Goal: Task Accomplishment & Management: Manage account settings

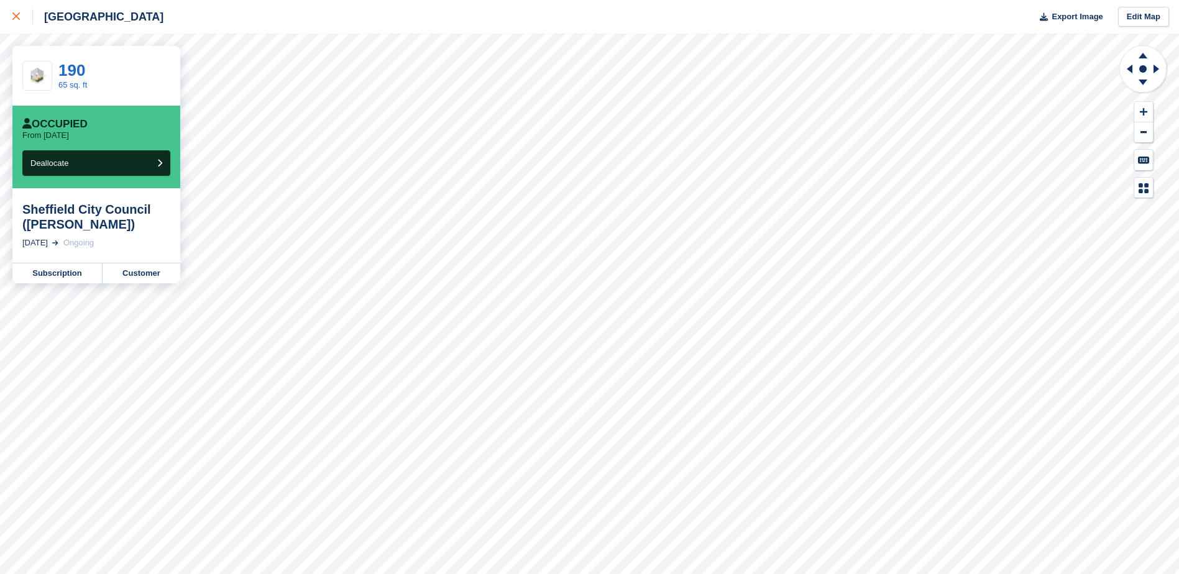
click at [22, 15] on div at bounding box center [22, 16] width 21 height 15
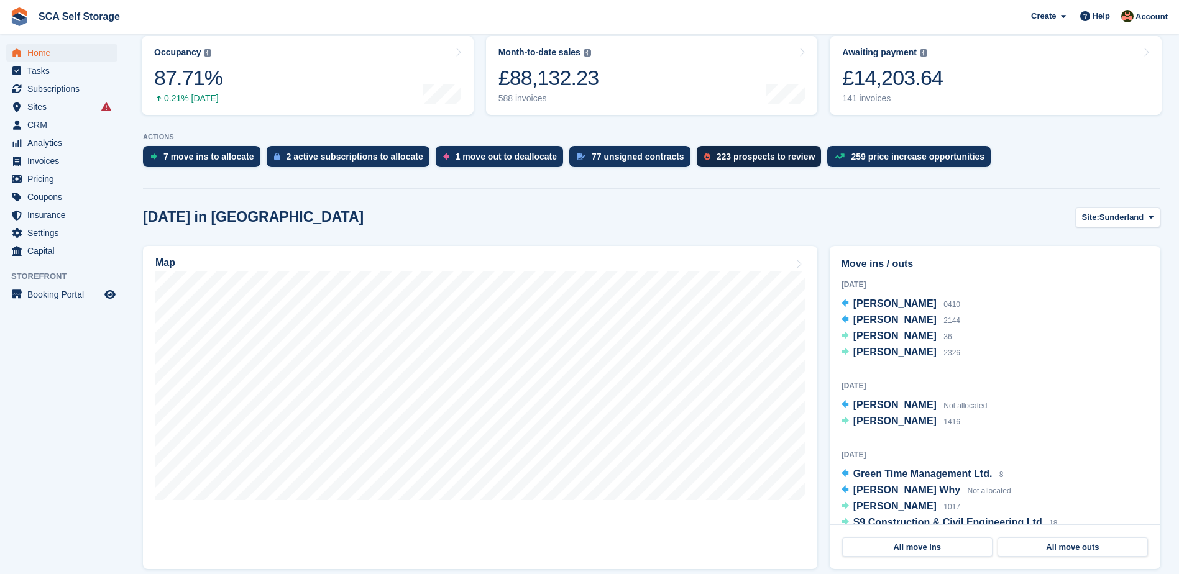
scroll to position [249, 0]
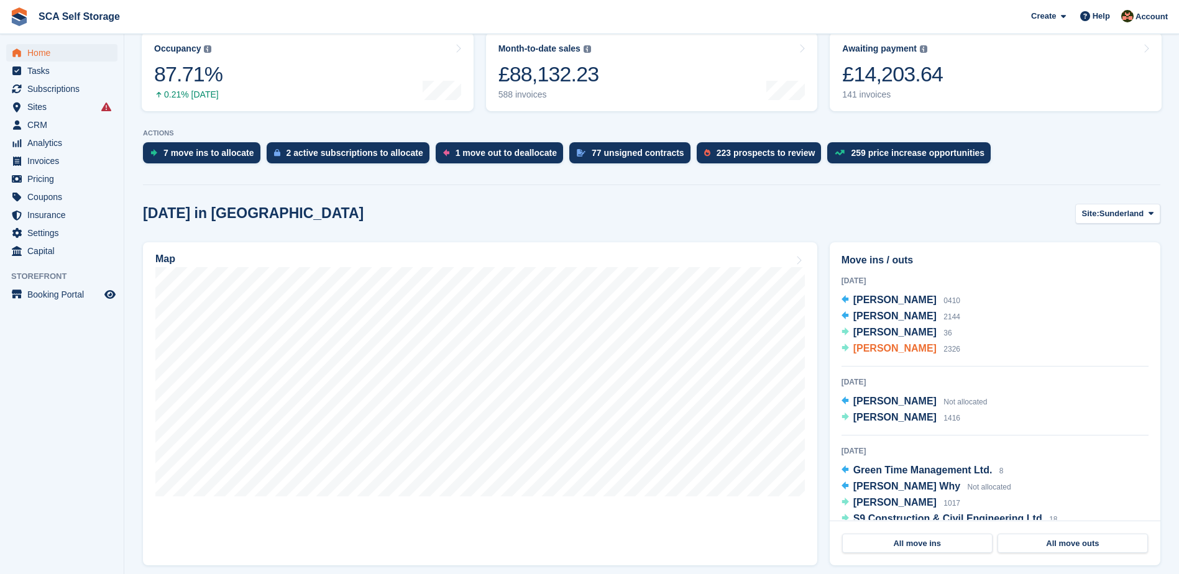
click at [886, 351] on span "[PERSON_NAME]" at bounding box center [894, 348] width 83 height 11
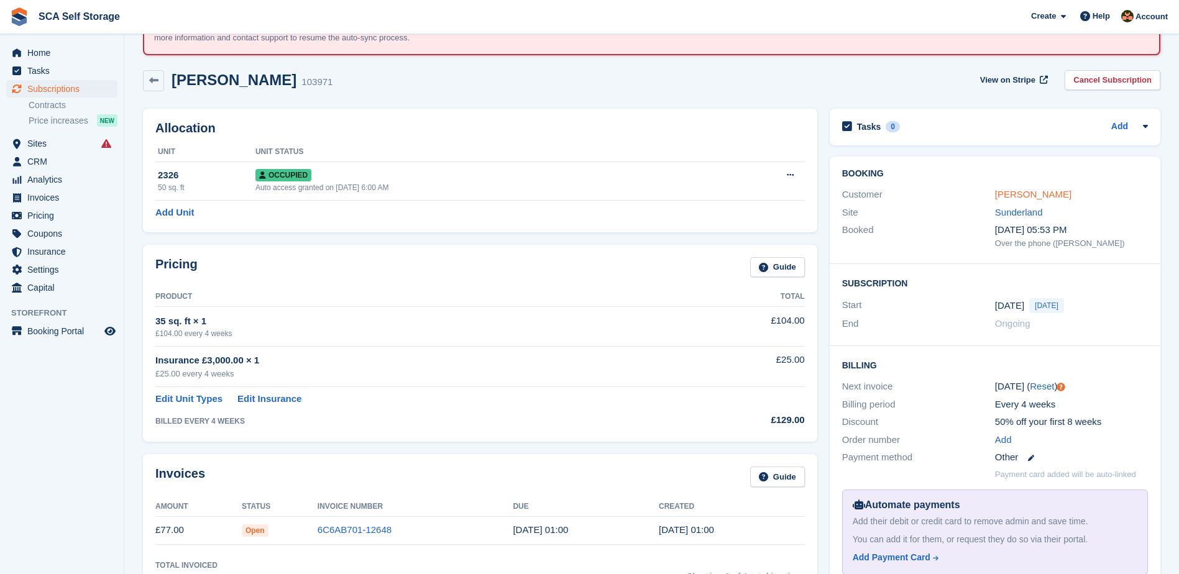
scroll to position [62, 0]
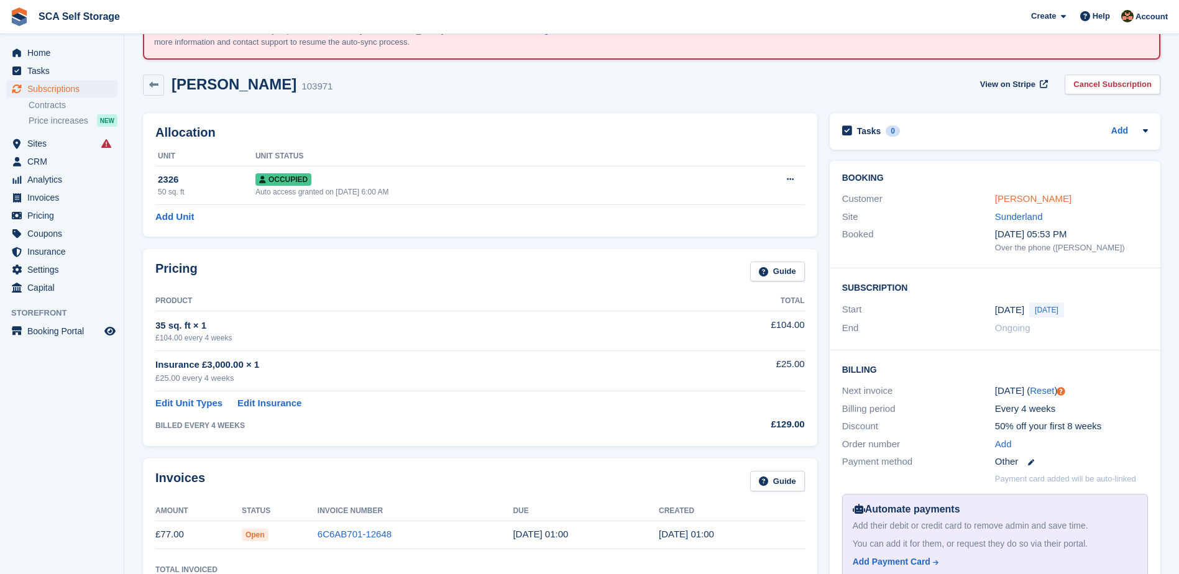
click at [1032, 199] on link "[PERSON_NAME]" at bounding box center [1033, 198] width 76 height 11
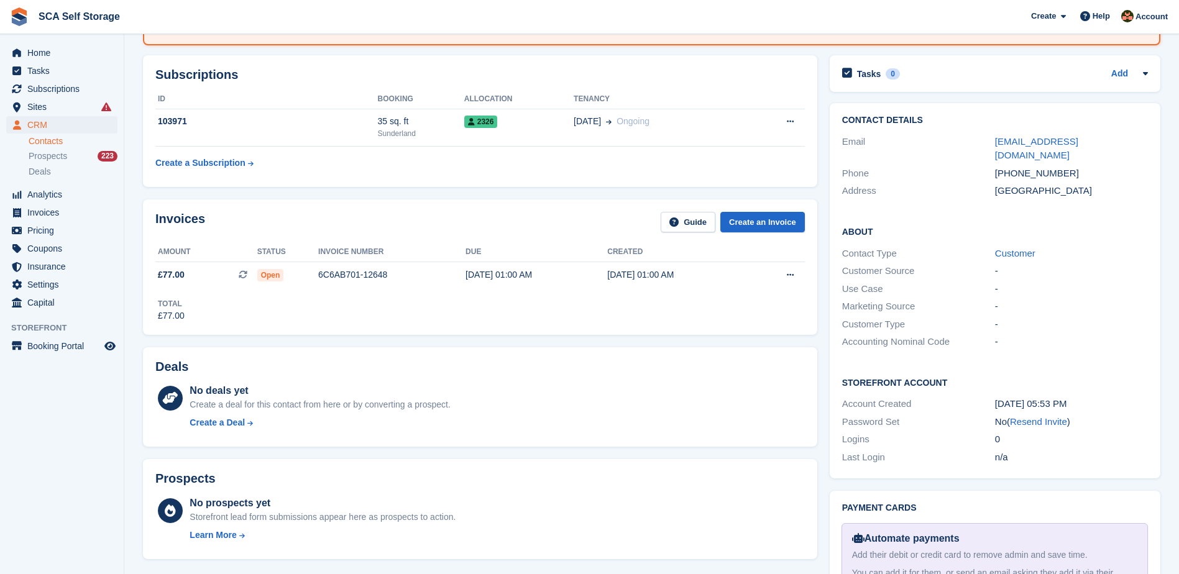
scroll to position [233, 0]
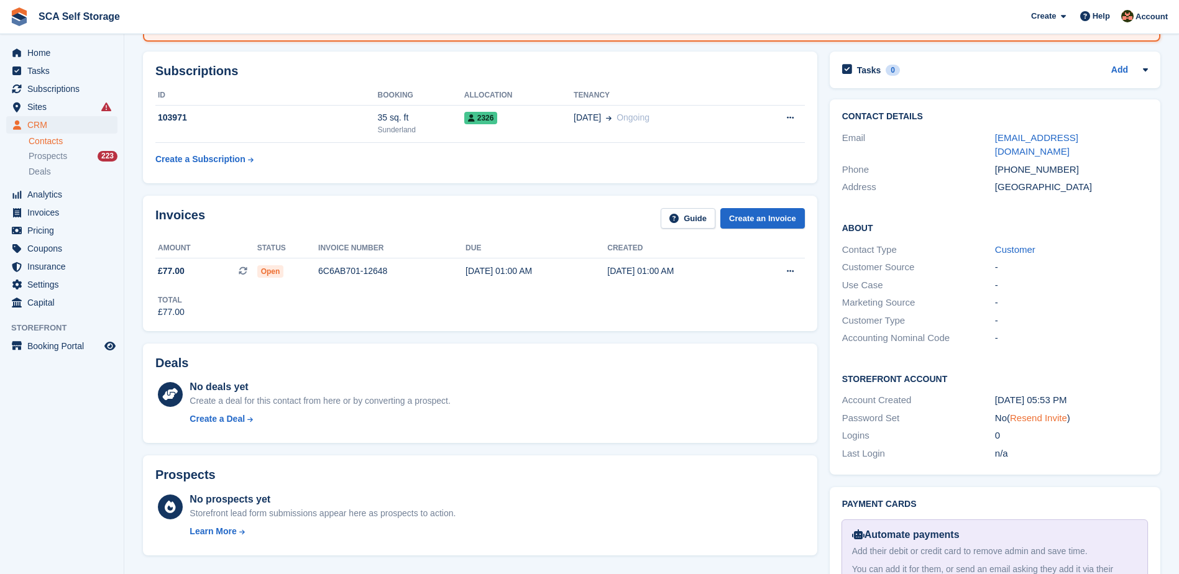
click at [1039, 413] on link "Resend Invite" at bounding box center [1038, 418] width 57 height 11
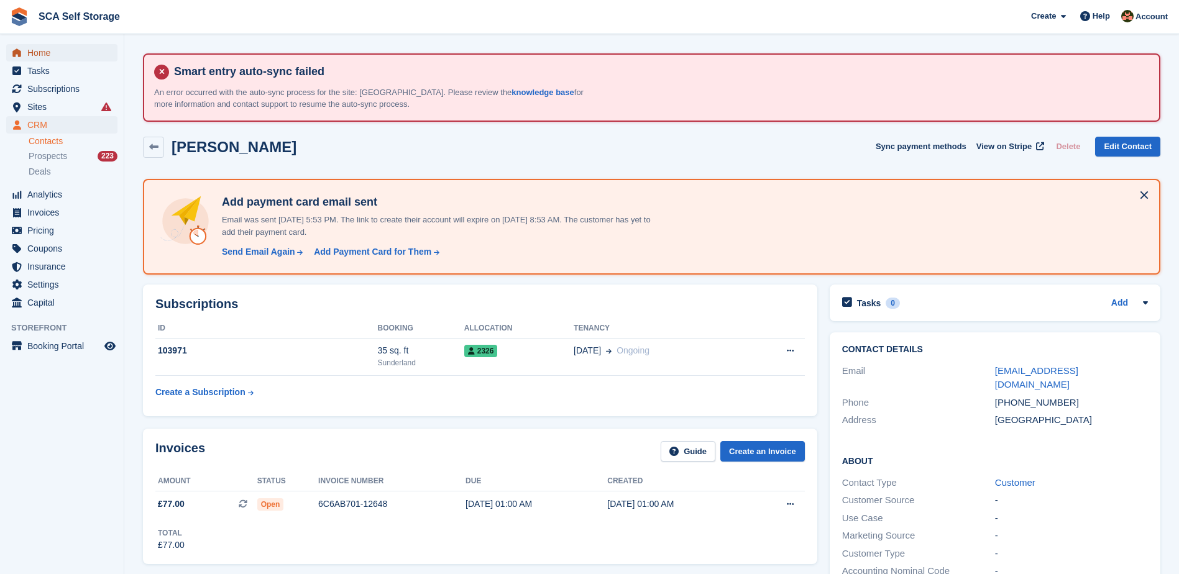
click at [62, 44] on span "Home" at bounding box center [64, 52] width 75 height 17
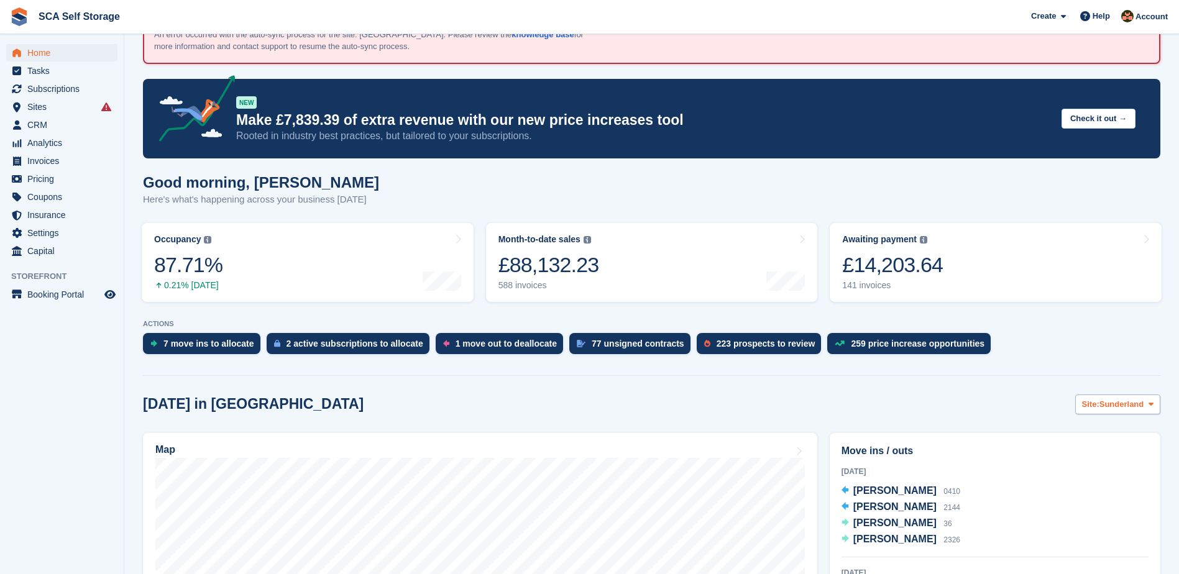
scroll to position [109, 0]
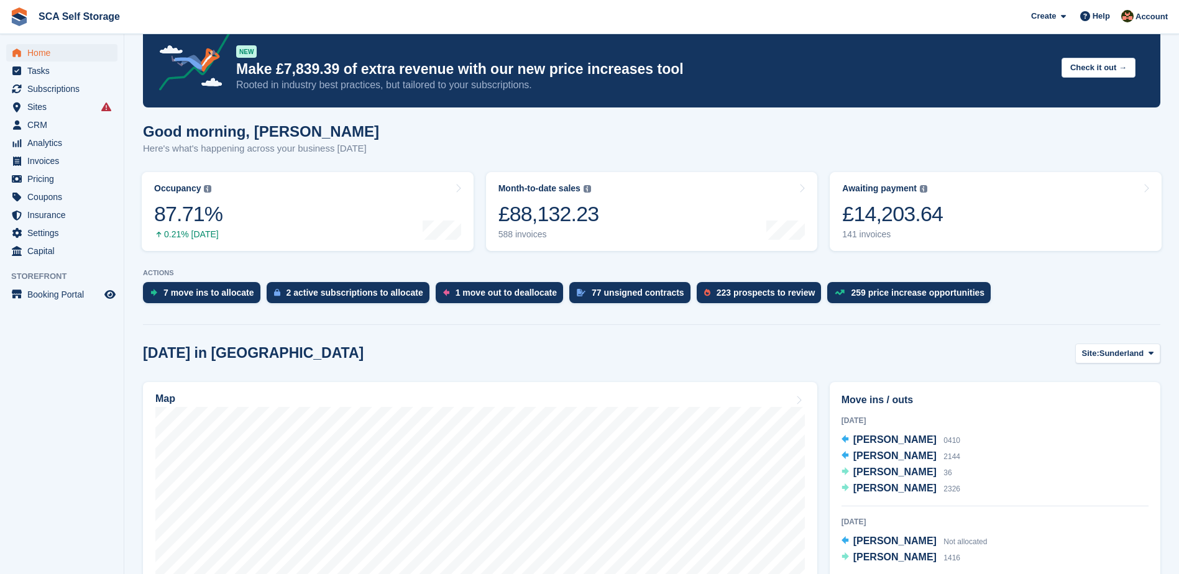
click at [1111, 349] on span "Sunderland" at bounding box center [1122, 353] width 45 height 12
click at [1083, 400] on link "[GEOGRAPHIC_DATA]" at bounding box center [1099, 405] width 112 height 22
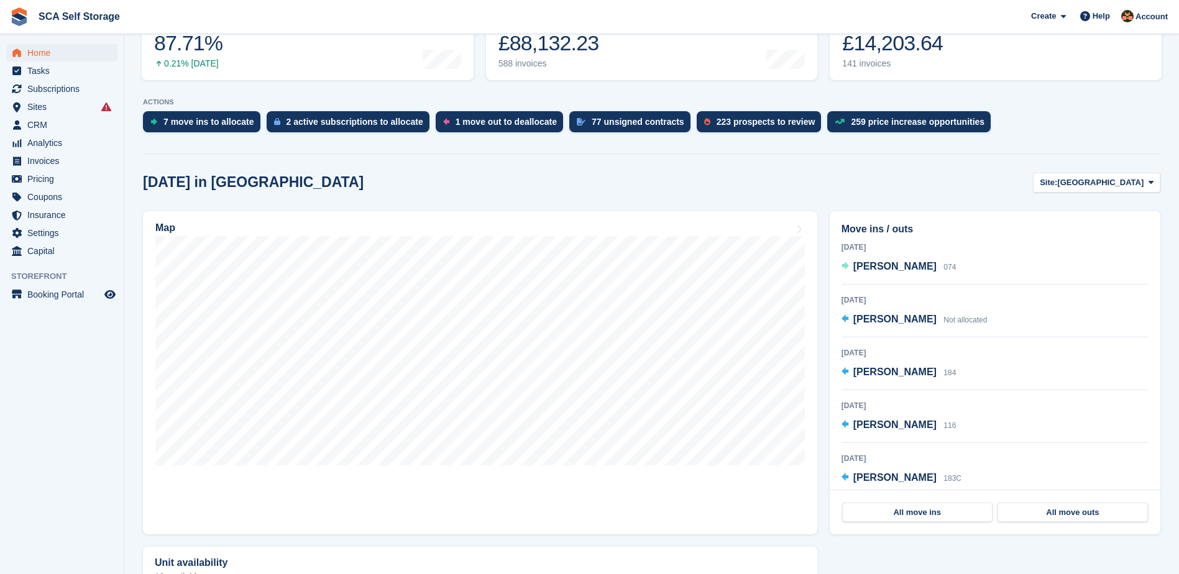
scroll to position [0, 0]
click at [1057, 184] on span "Site:" at bounding box center [1048, 183] width 17 height 12
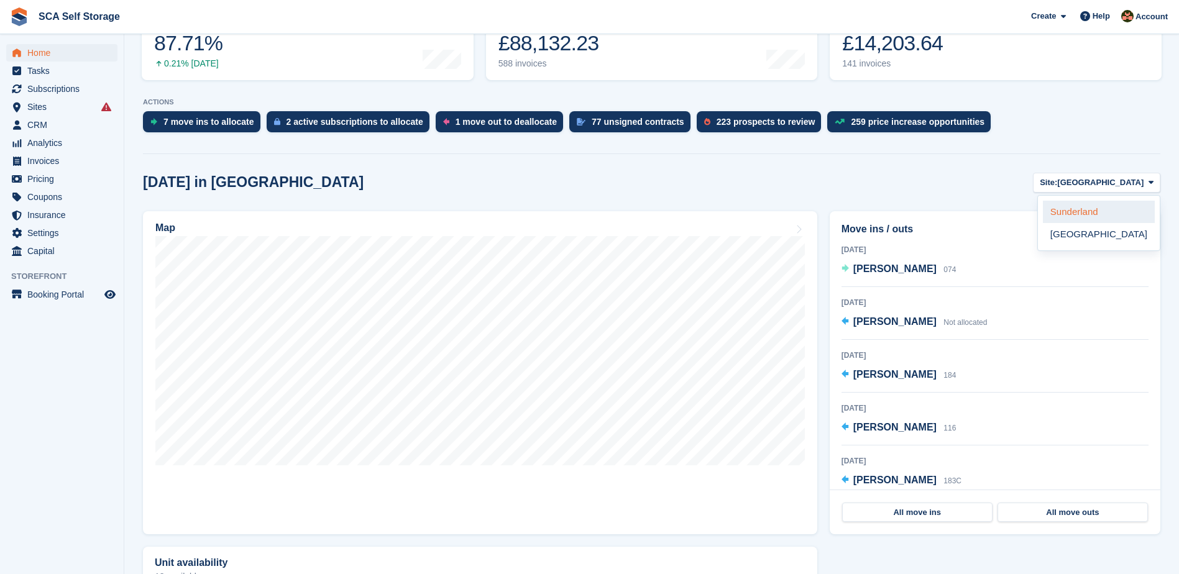
click at [1083, 212] on link "Sunderland" at bounding box center [1099, 212] width 112 height 22
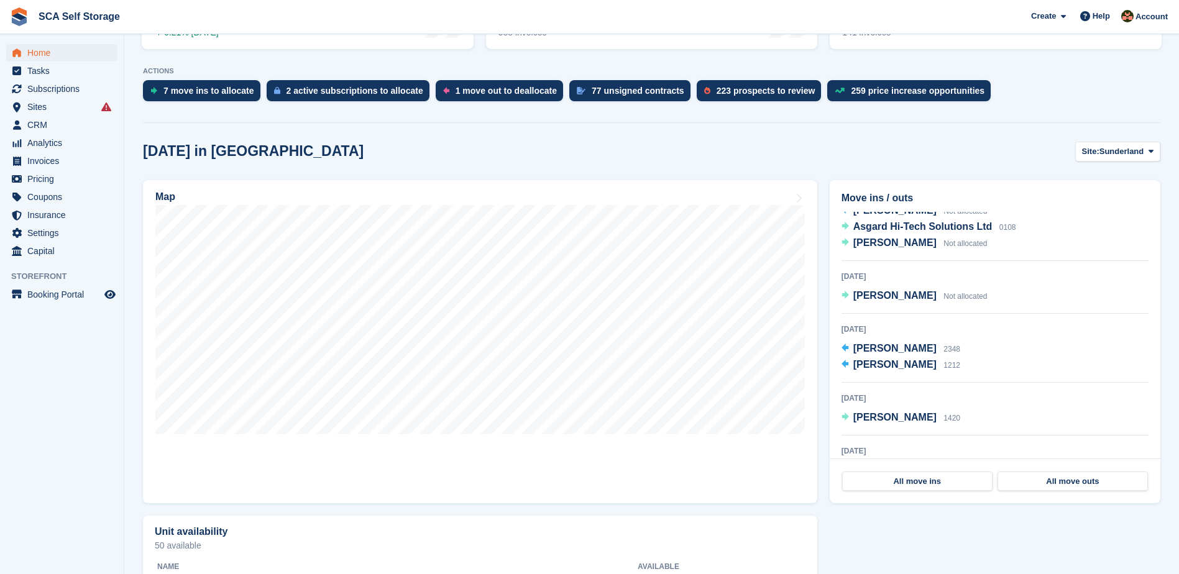
scroll to position [451, 0]
click at [905, 421] on span "[PERSON_NAME]" at bounding box center [894, 420] width 83 height 11
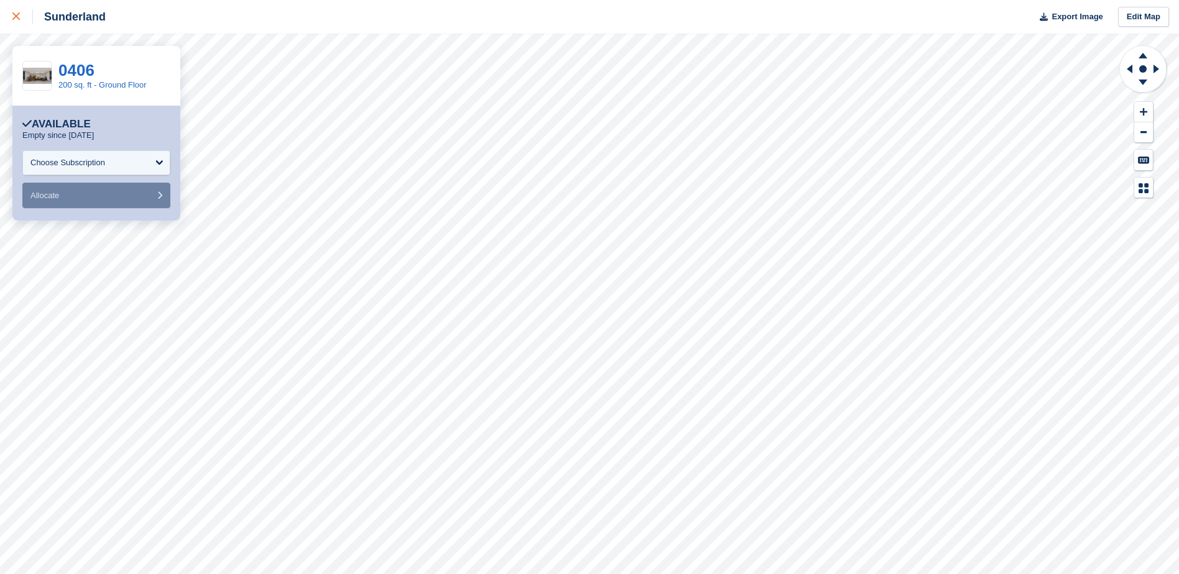
click at [17, 14] on icon at bounding box center [15, 15] width 7 height 7
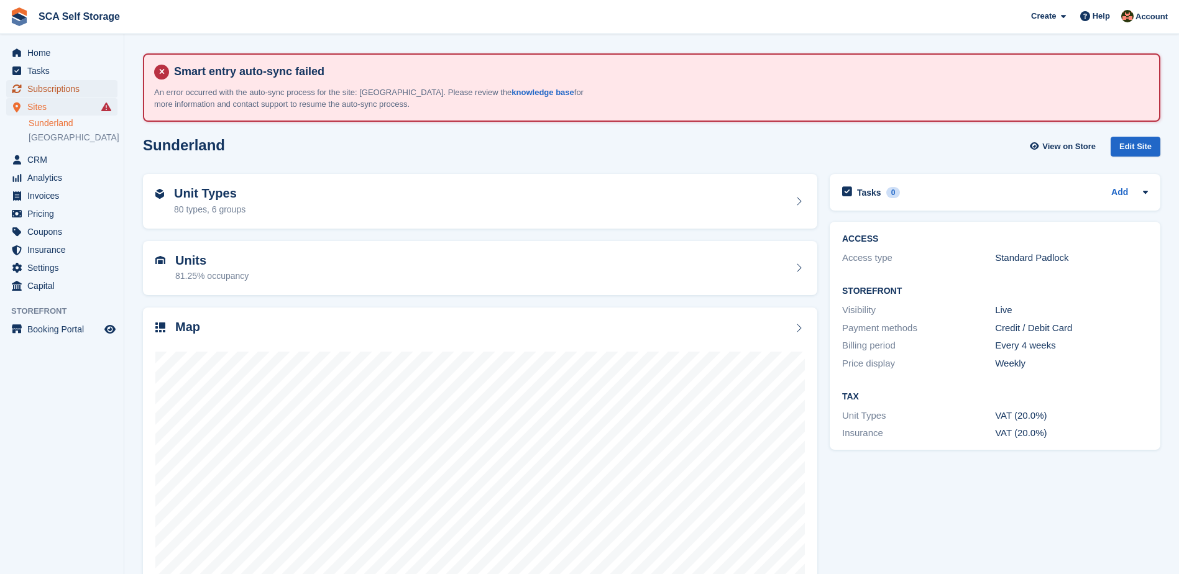
click at [60, 88] on span "Subscriptions" at bounding box center [64, 88] width 75 height 17
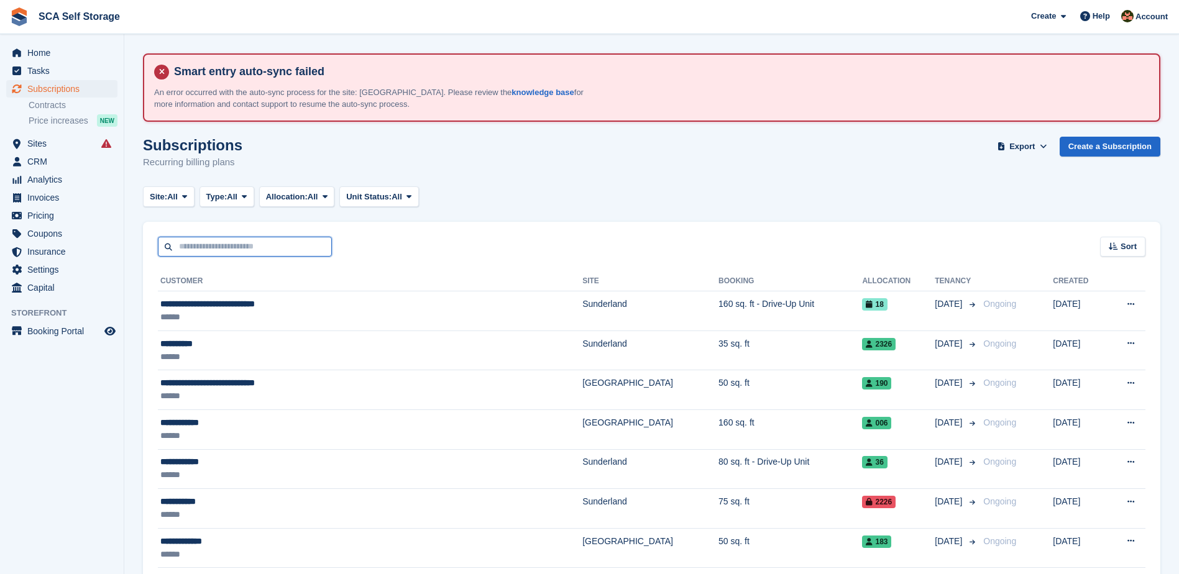
click at [237, 241] on input "text" at bounding box center [245, 247] width 174 height 21
type input "******"
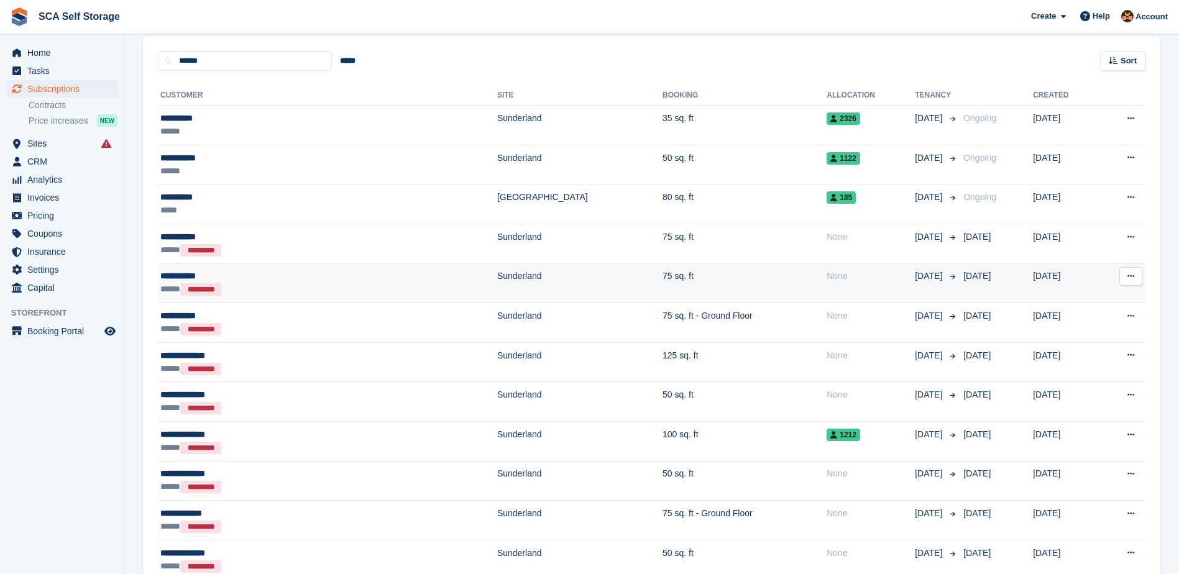
scroll to position [185, 0]
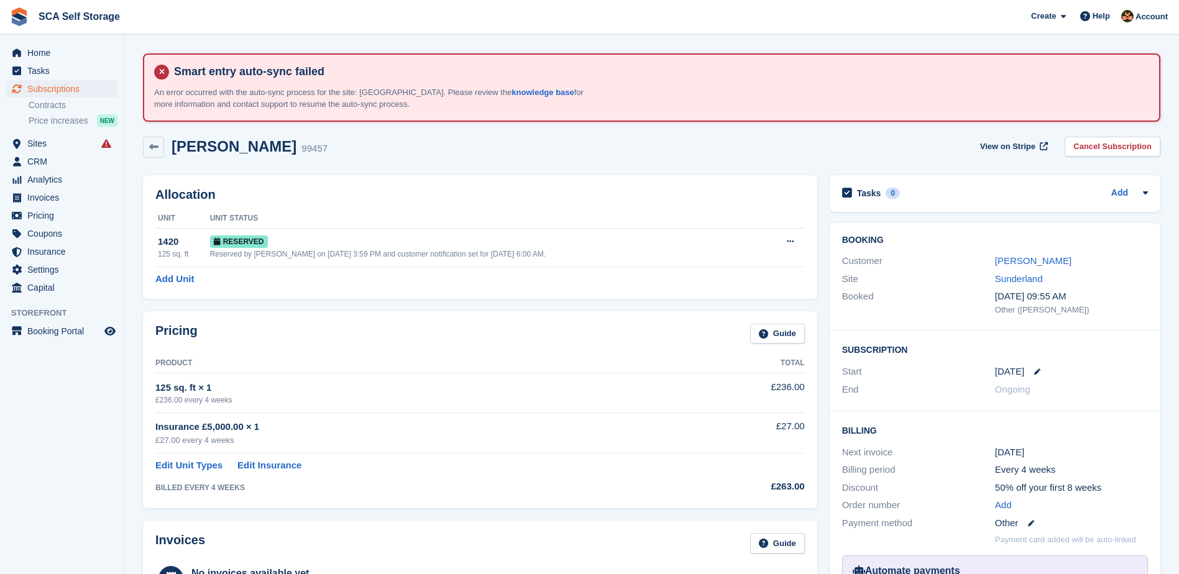
click at [875, 364] on div "Start 8 Sep" at bounding box center [995, 372] width 306 height 18
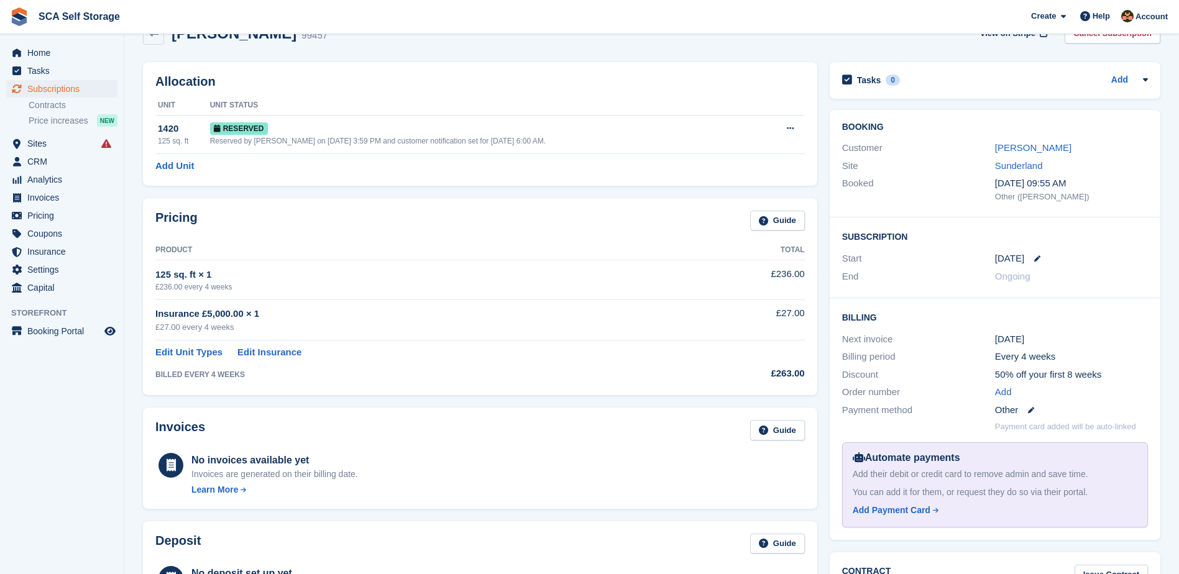
scroll to position [124, 0]
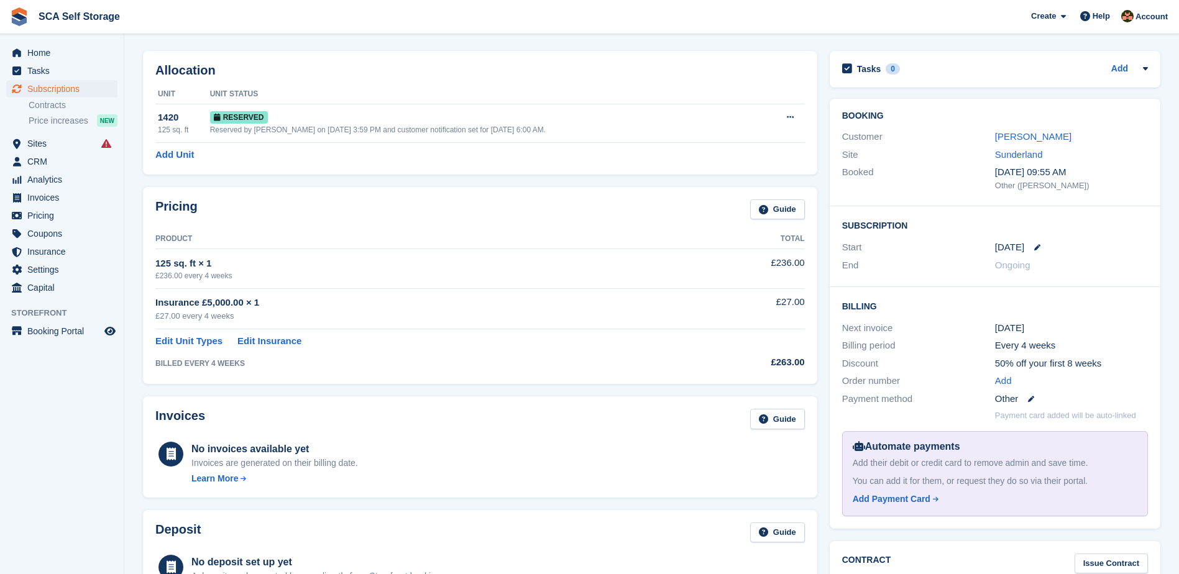
click at [945, 266] on div "End" at bounding box center [918, 266] width 153 height 14
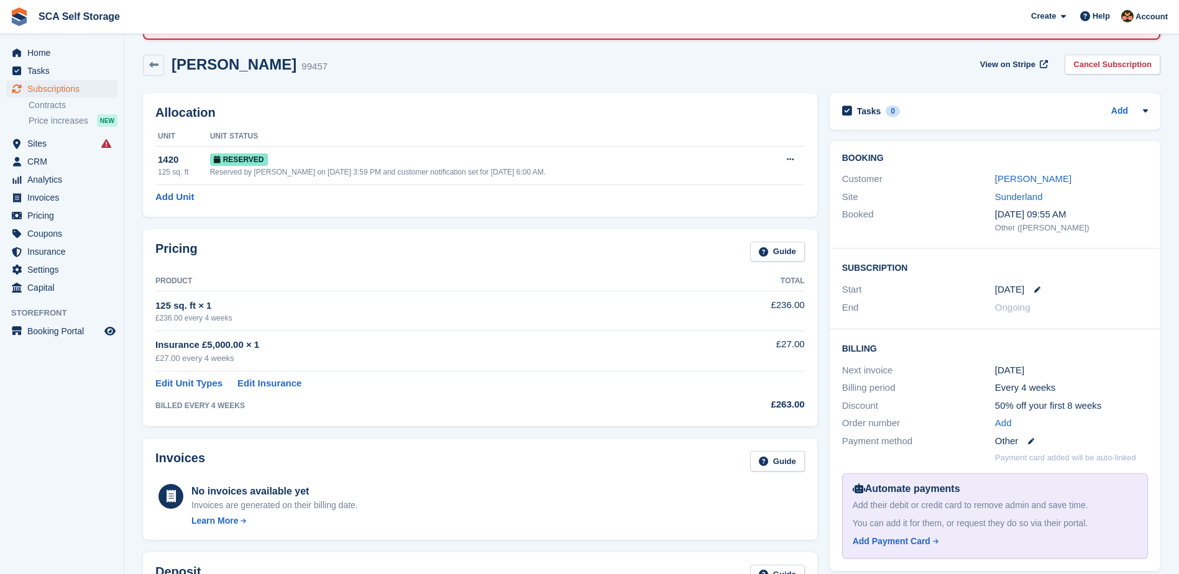
scroll to position [78, 0]
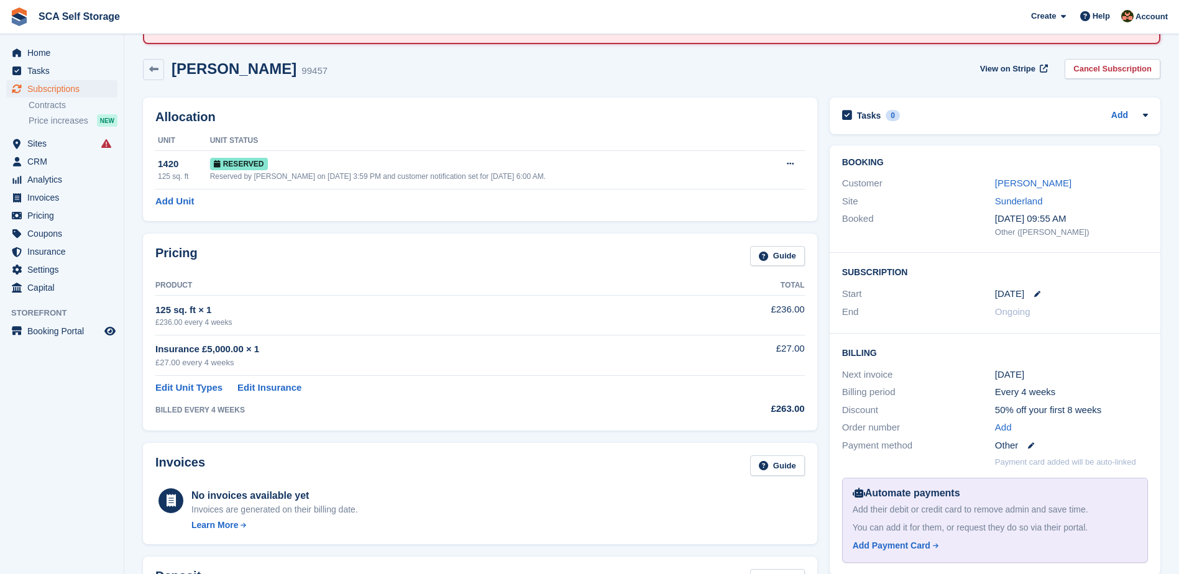
click at [1031, 300] on div "[DATE]" at bounding box center [1071, 294] width 153 height 14
click at [1034, 292] on icon at bounding box center [1037, 294] width 6 height 6
select select "*"
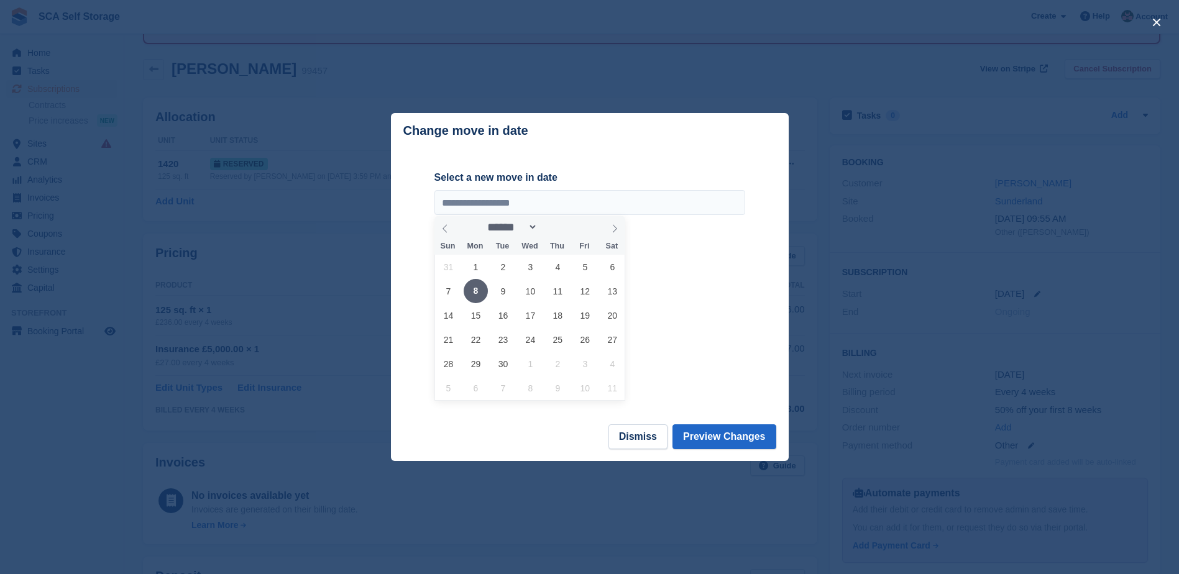
click at [471, 292] on span "8" at bounding box center [476, 291] width 24 height 24
click at [733, 447] on button "Preview Changes" at bounding box center [725, 437] width 104 height 25
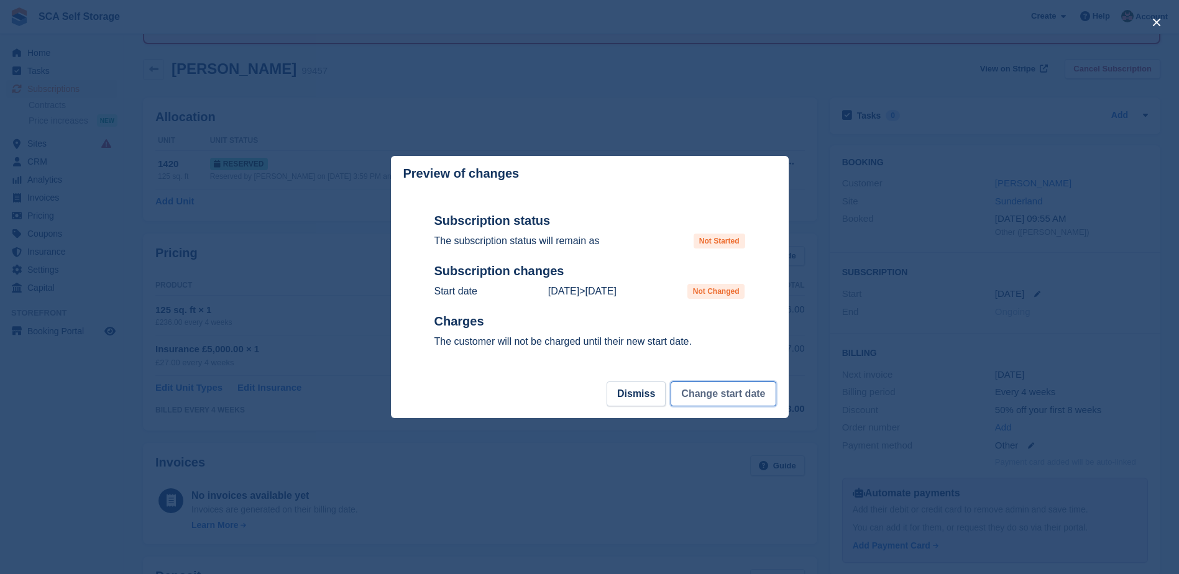
click at [729, 404] on button "Change start date" at bounding box center [723, 394] width 105 height 25
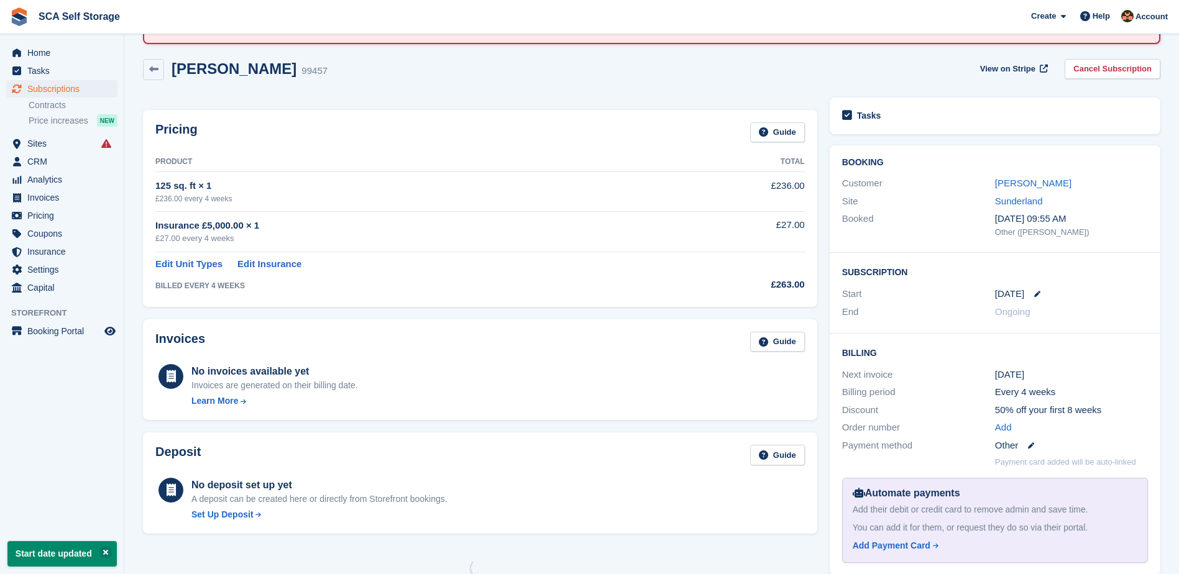
scroll to position [0, 0]
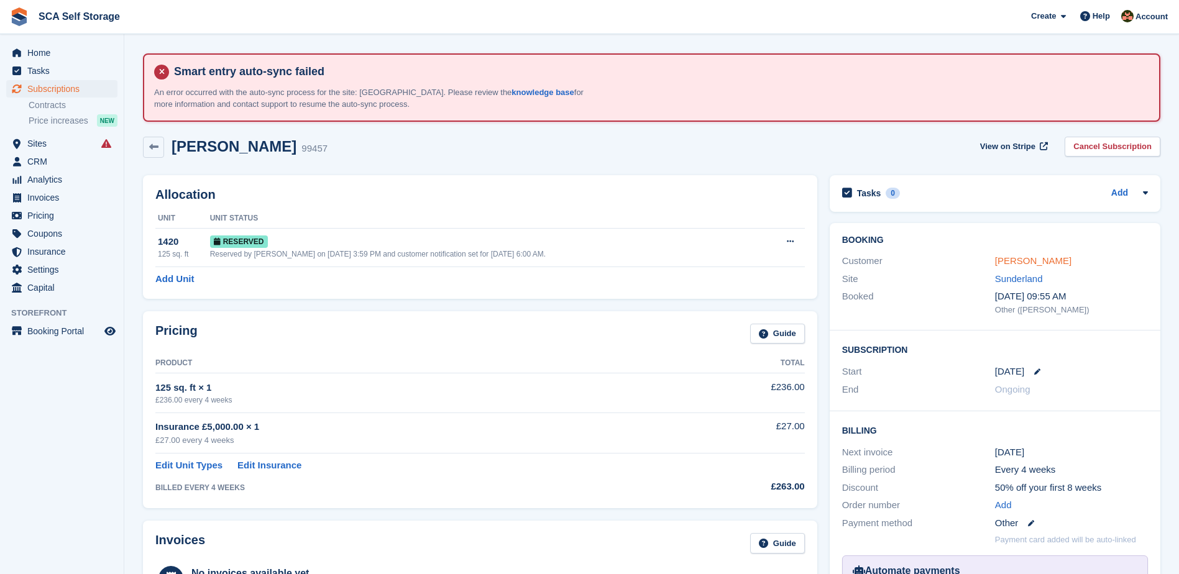
click at [1038, 266] on link "[PERSON_NAME]" at bounding box center [1033, 260] width 76 height 11
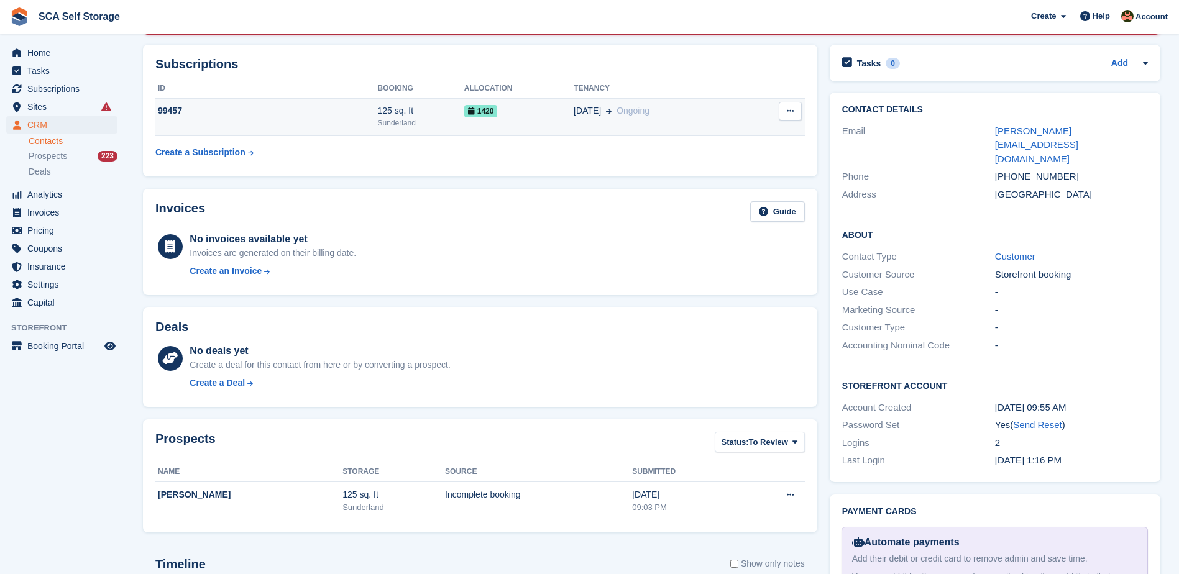
scroll to position [249, 0]
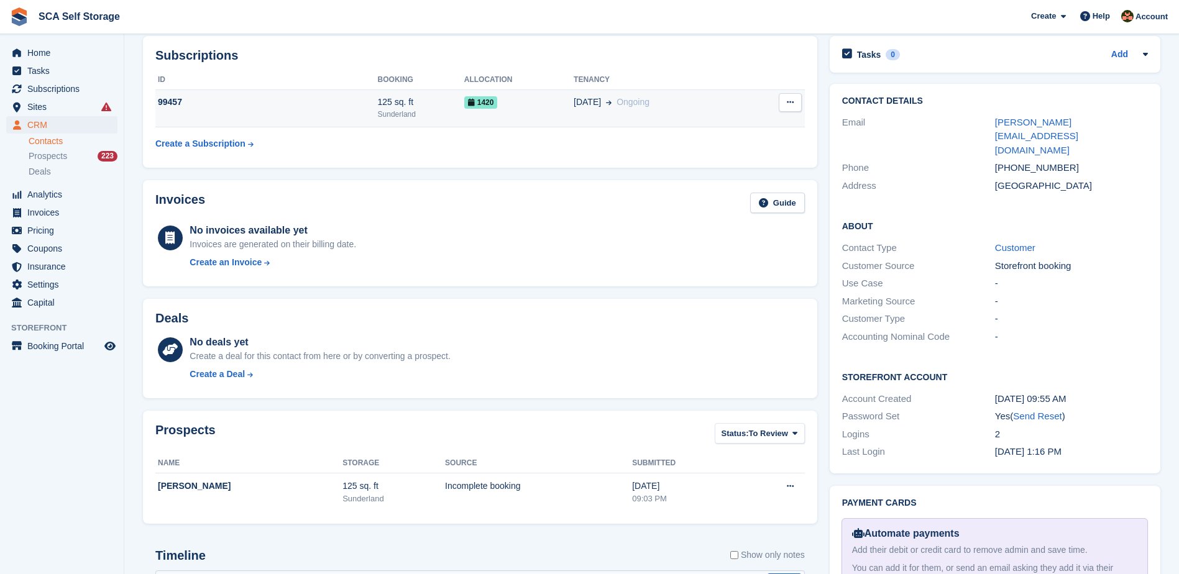
click at [689, 102] on div "08 Sep Ongoing" at bounding box center [660, 102] width 172 height 13
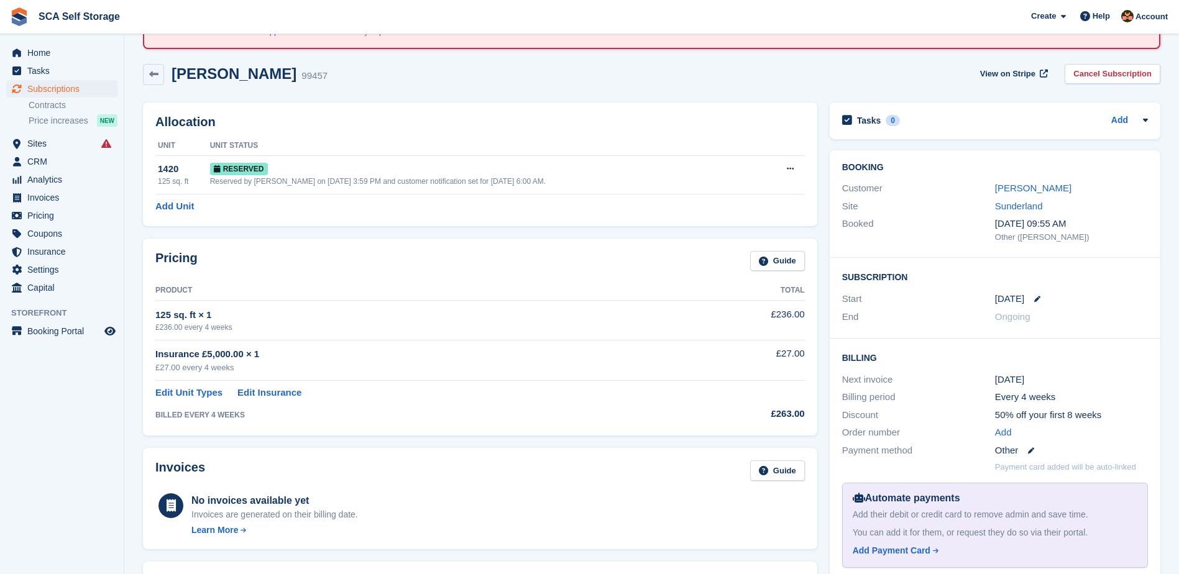
scroll to position [62, 0]
